Goal: Information Seeking & Learning: Learn about a topic

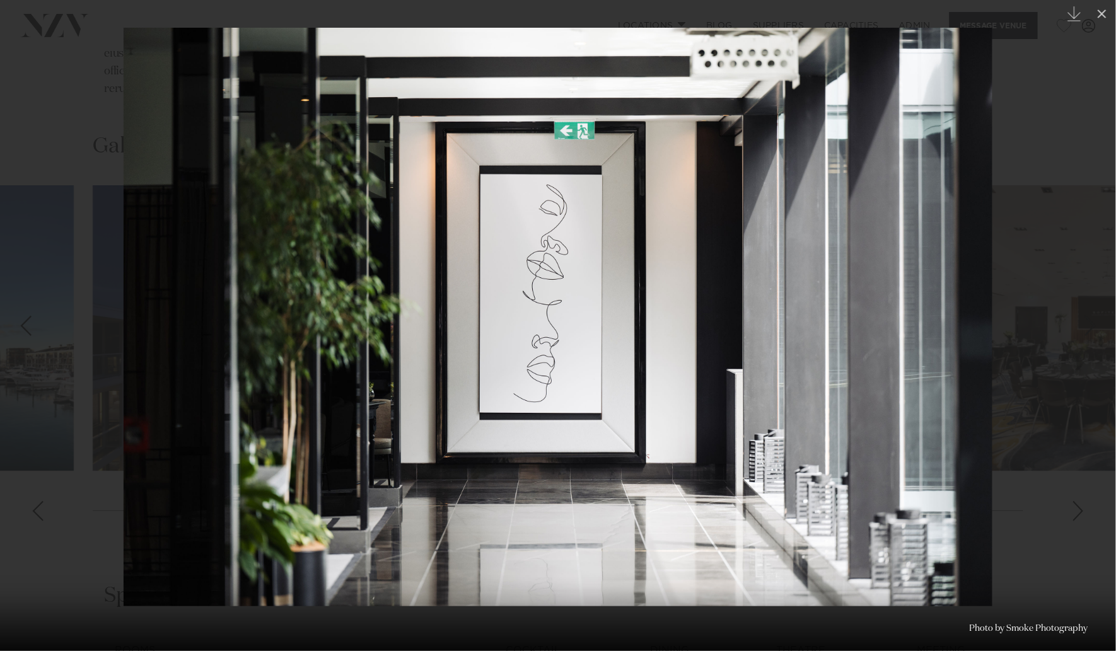
click at [83, 274] on div at bounding box center [558, 325] width 1116 height 651
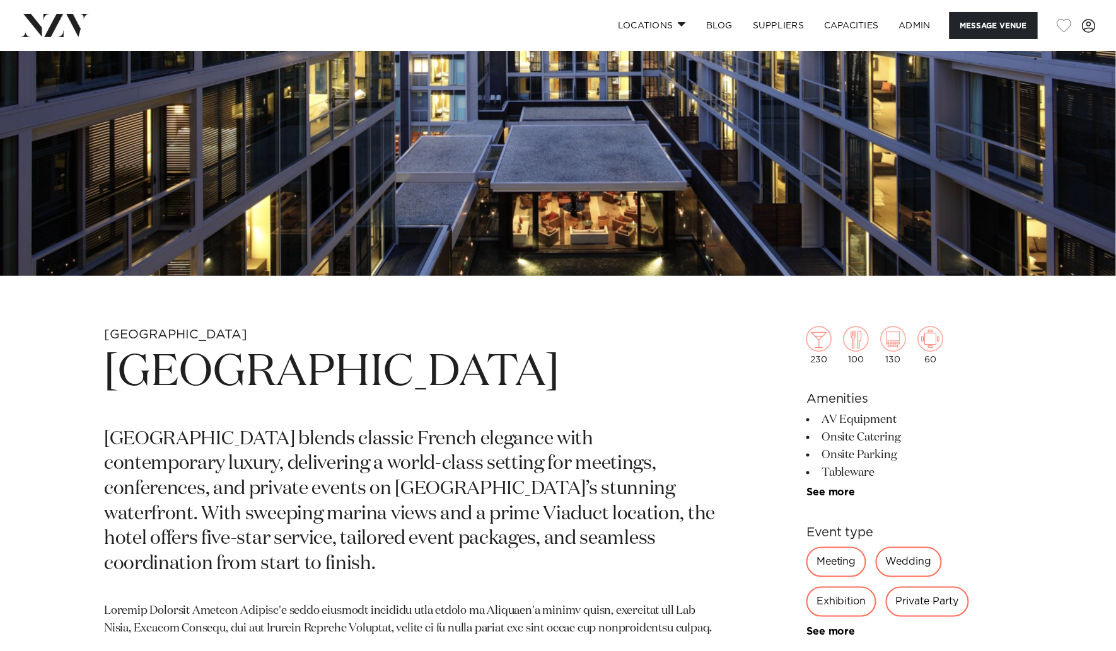
scroll to position [659, 0]
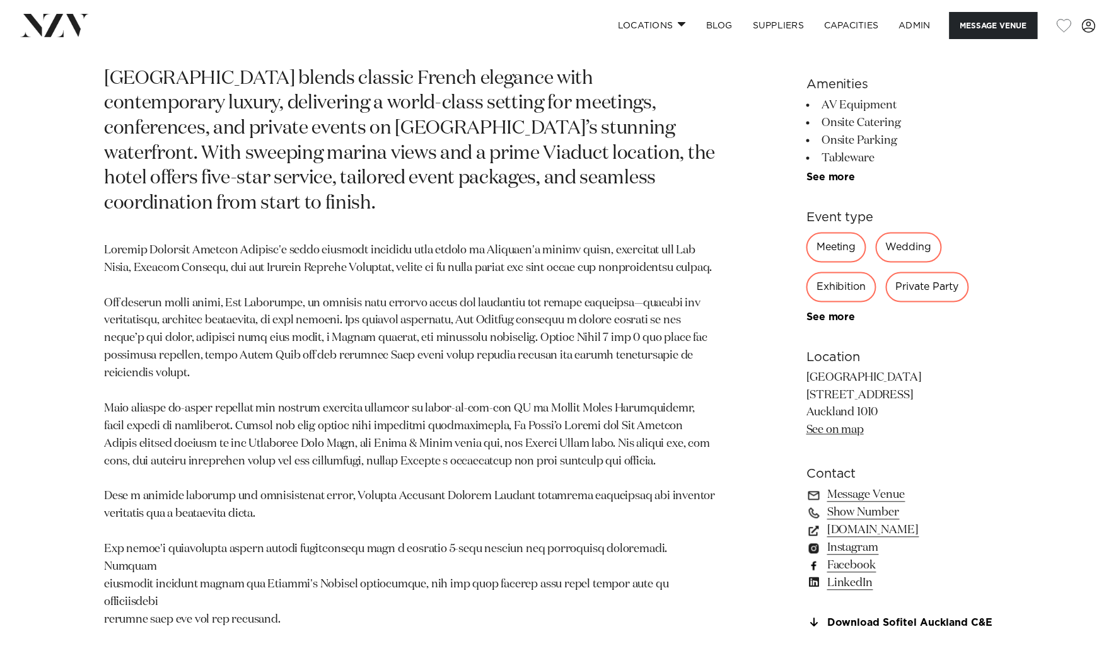
click at [849, 576] on link "Facebook" at bounding box center [909, 567] width 206 height 18
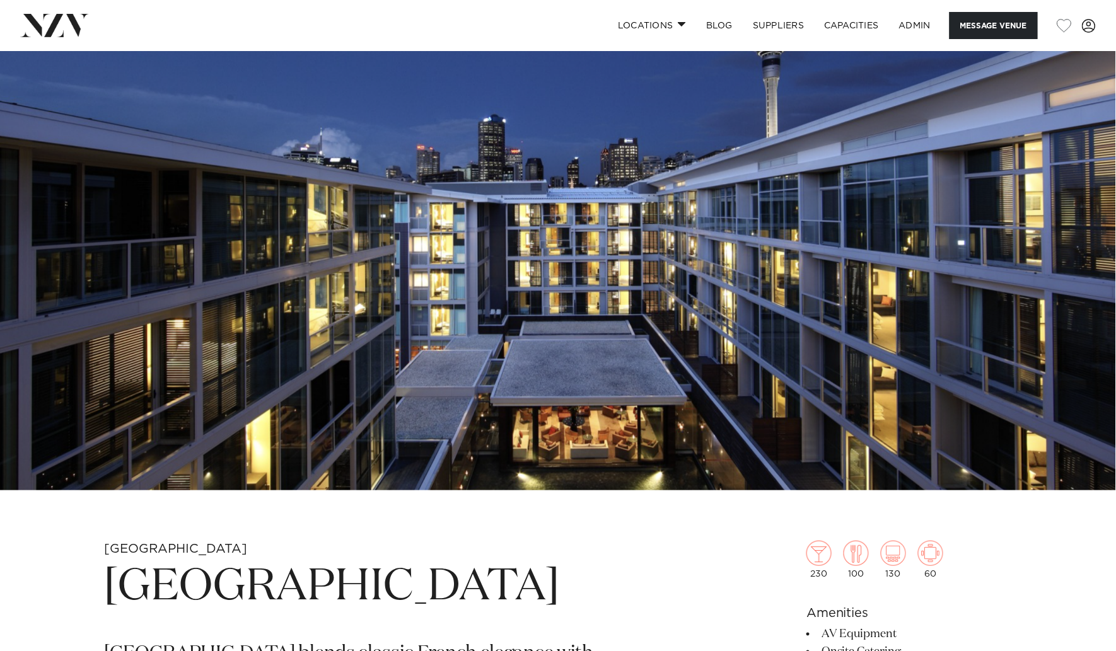
scroll to position [48, 0]
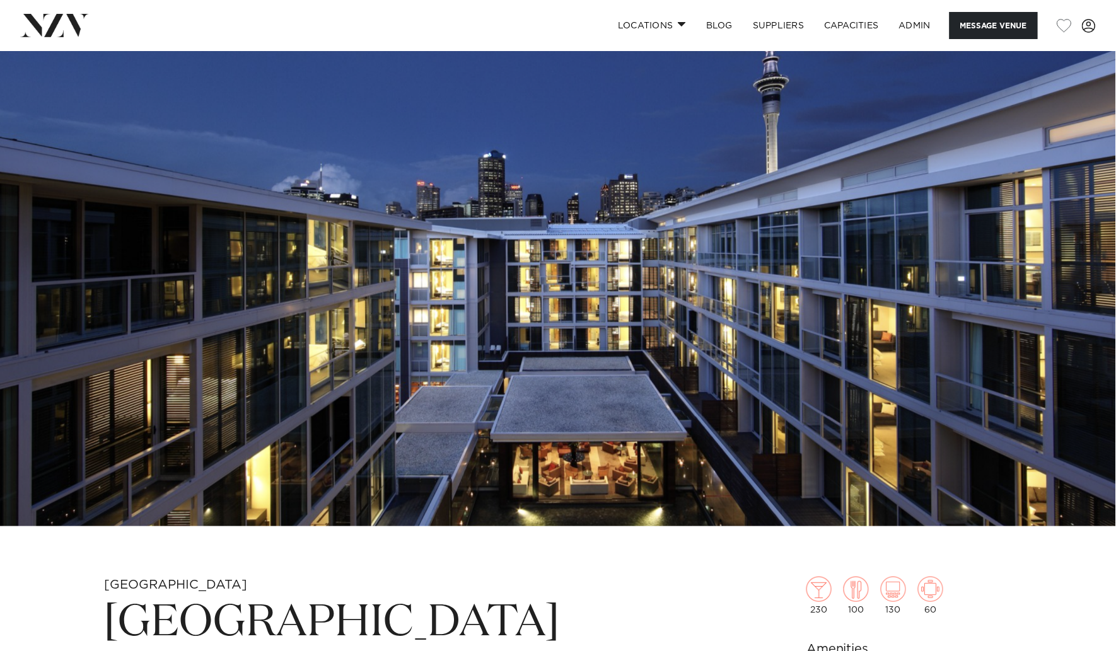
click at [374, 191] on img at bounding box center [558, 264] width 1116 height 523
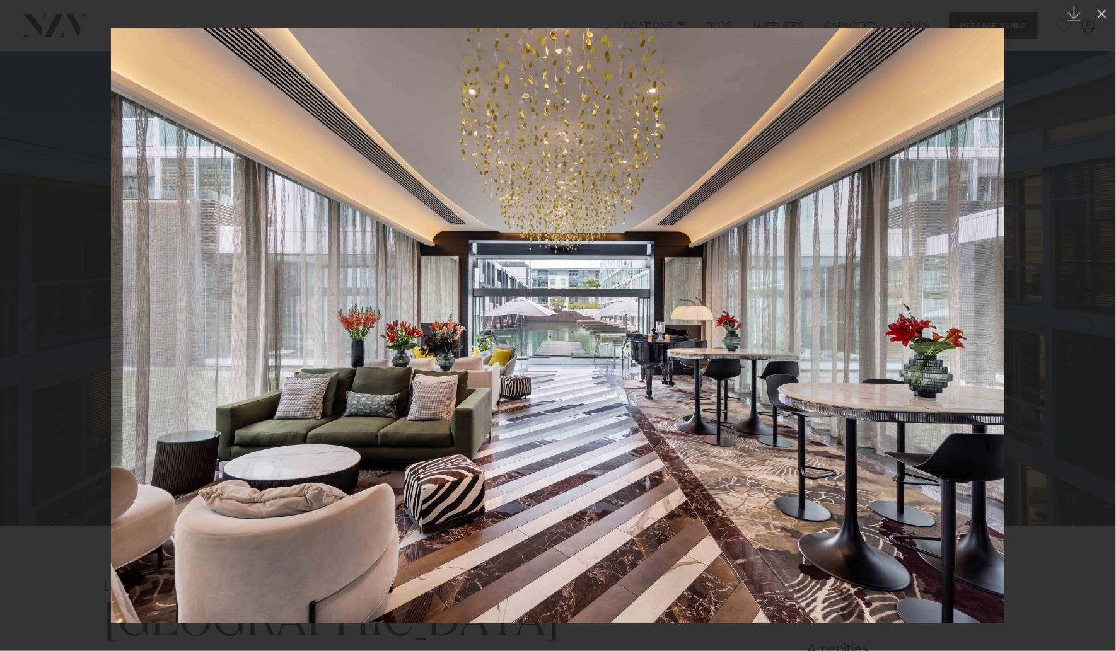
click at [71, 67] on div at bounding box center [558, 325] width 1116 height 651
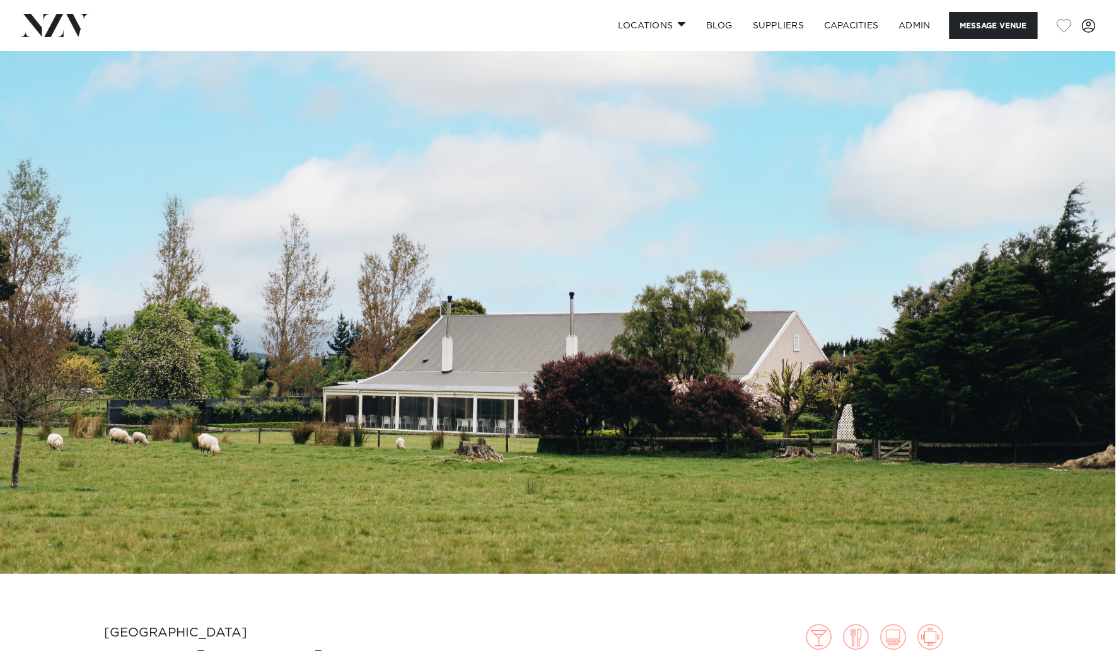
click at [810, 279] on img at bounding box center [558, 312] width 1116 height 523
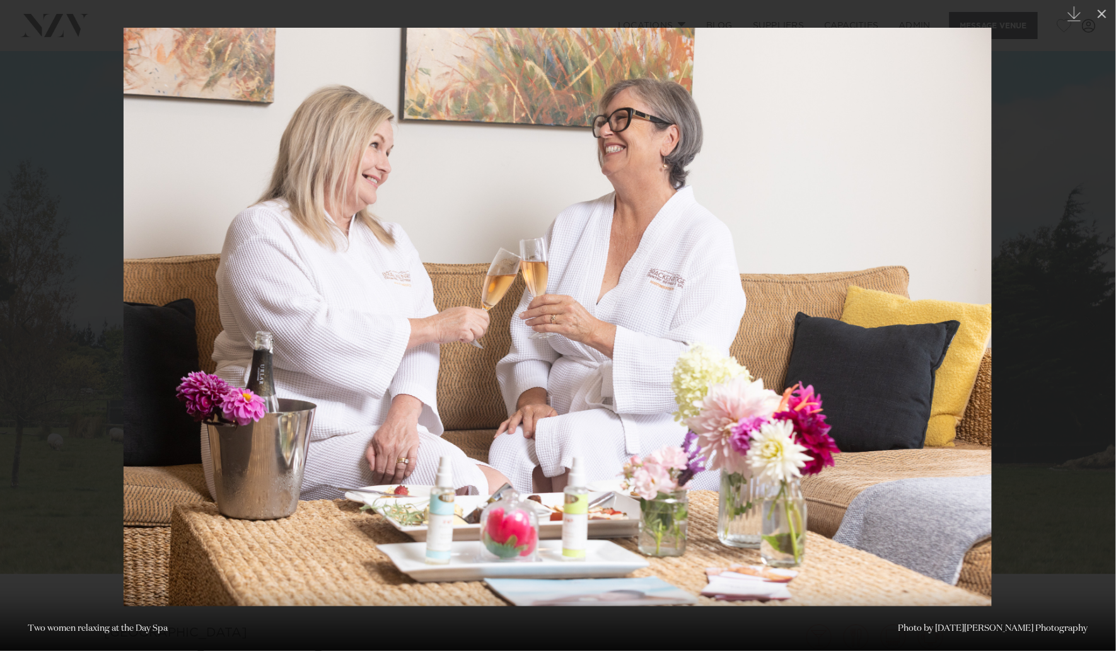
drag, startPoint x: 59, startPoint y: 82, endPoint x: 143, endPoint y: 49, distance: 90.0
click at [59, 82] on div at bounding box center [558, 325] width 1116 height 651
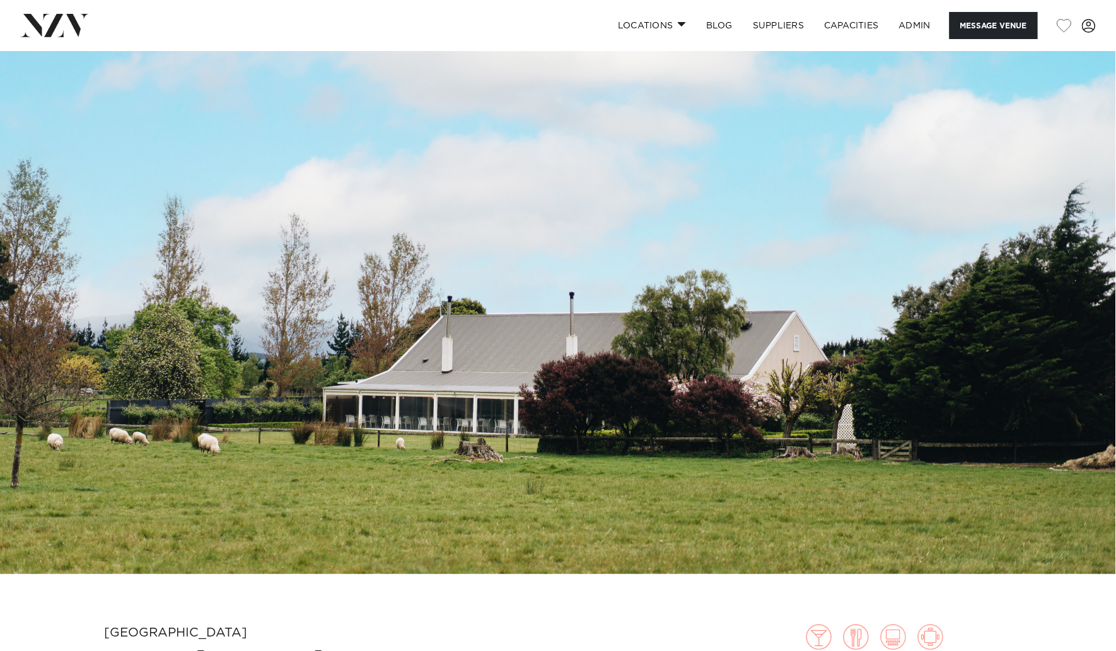
click at [568, 145] on img at bounding box center [558, 312] width 1116 height 523
